Goal: Transaction & Acquisition: Purchase product/service

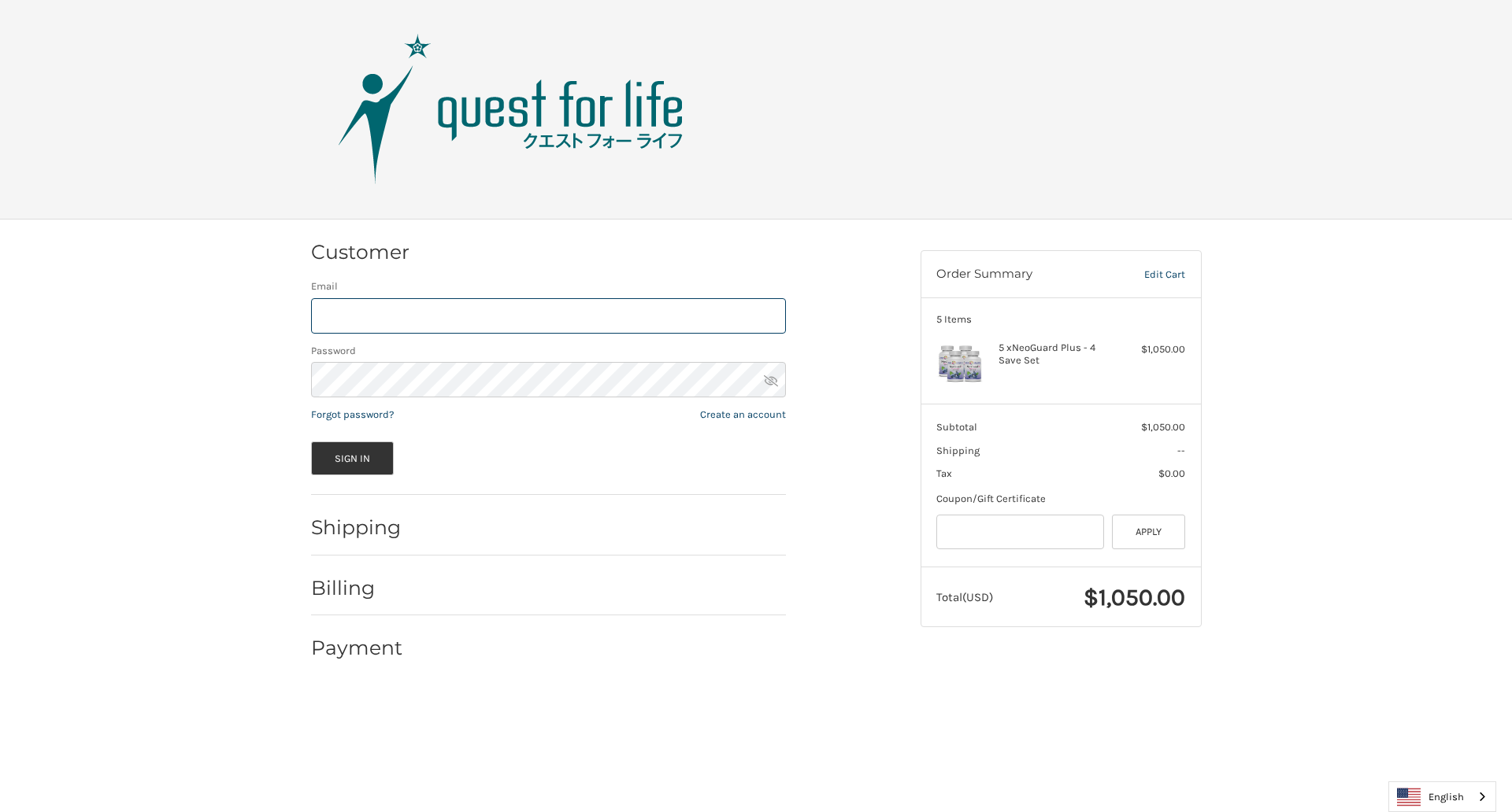
click at [548, 316] on input "Email" at bounding box center [549, 315] width 475 height 35
type input "**********"
click at [352, 458] on button "Sign In" at bounding box center [353, 459] width 83 height 34
